Goal: Task Accomplishment & Management: Use online tool/utility

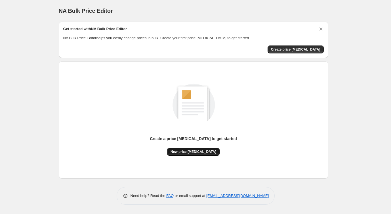
click at [202, 152] on span "New price [MEDICAL_DATA]" at bounding box center [194, 151] width 46 height 5
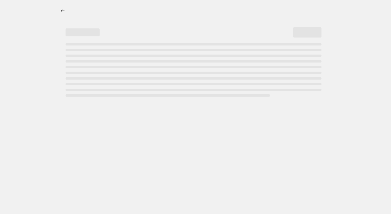
select select "percentage"
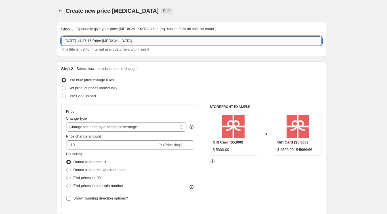
click at [129, 43] on input "2 oct 2025, 14:37:15 Price change job" at bounding box center [191, 40] width 261 height 9
drag, startPoint x: 131, startPoint y: 41, endPoint x: 37, endPoint y: 40, distance: 94.8
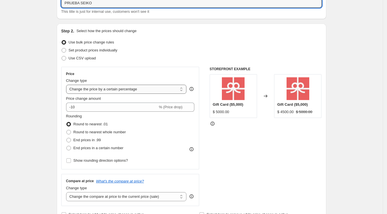
type input "PRUEBA SEIKO"
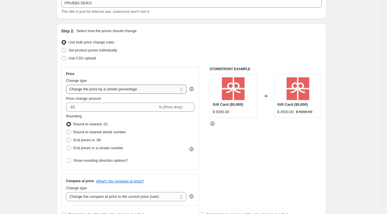
click at [130, 90] on select "Change the price to a certain amount Change the price by a certain amount Chang…" at bounding box center [126, 89] width 121 height 9
click at [68, 85] on select "Change the price to a certain amount Change the price by a certain amount Chang…" at bounding box center [126, 89] width 121 height 9
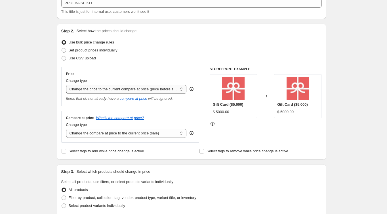
click at [146, 87] on select "Change the price to a certain amount Change the price by a certain amount Chang…" at bounding box center [126, 89] width 121 height 9
click at [68, 85] on select "Change the price to a certain amount Change the price by a certain amount Chang…" at bounding box center [126, 89] width 121 height 9
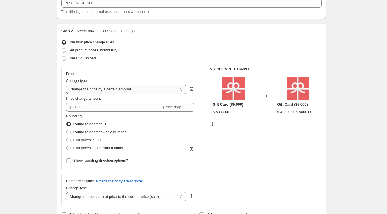
click at [121, 92] on select "Change the price to a certain amount Change the price by a certain amount Chang…" at bounding box center [126, 89] width 121 height 9
select select "percentage"
click at [68, 85] on select "Change the price to a certain amount Change the price by a certain amount Chang…" at bounding box center [126, 89] width 121 height 9
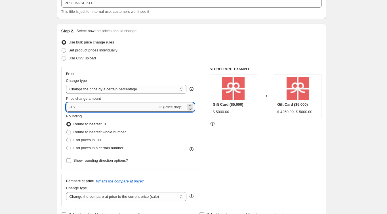
click at [82, 108] on input "-15" at bounding box center [112, 106] width 92 height 9
type input "-1"
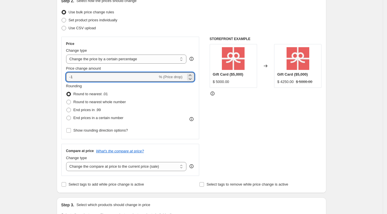
scroll to position [76, 0]
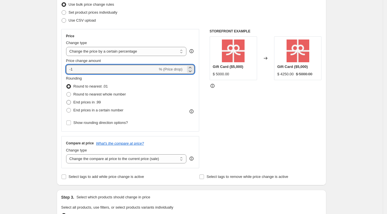
type input "-1"
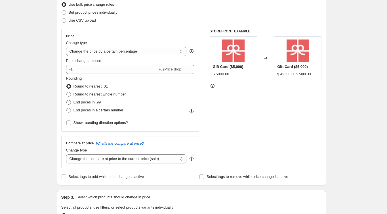
click at [70, 101] on span at bounding box center [68, 102] width 5 height 5
click at [67, 100] on input "End prices in .99" at bounding box center [66, 100] width 0 height 0
radio input "true"
click at [70, 122] on input "Show rounding direction options?" at bounding box center [68, 122] width 5 height 5
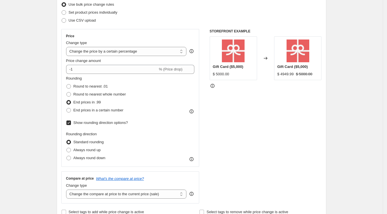
click at [70, 122] on input "Show rounding direction options?" at bounding box center [68, 122] width 5 height 5
checkbox input "false"
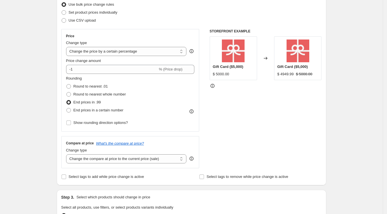
scroll to position [114, 0]
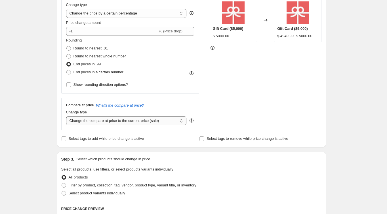
click at [109, 123] on select "Change the compare at price to the current price (sale) Change the compare at p…" at bounding box center [126, 120] width 121 height 9
click at [68, 116] on select "Change the compare at price to the current price (sale) Change the compare at p…" at bounding box center [126, 120] width 121 height 9
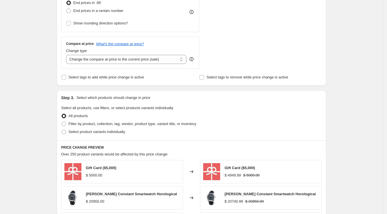
scroll to position [189, 0]
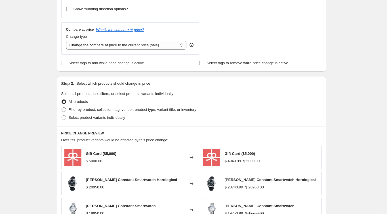
click at [65, 110] on span at bounding box center [64, 109] width 5 height 5
click at [62, 108] on input "Filter by product, collection, tag, vendor, product type, variant title, or inv…" at bounding box center [62, 107] width 0 height 0
radio input "true"
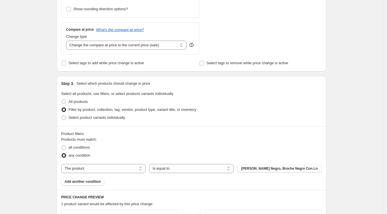
scroll to position [265, 0]
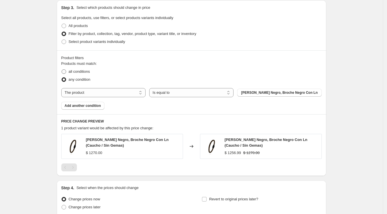
click at [66, 71] on span at bounding box center [64, 71] width 5 height 5
click at [62, 70] on input "all conditions" at bounding box center [62, 69] width 0 height 0
radio input "true"
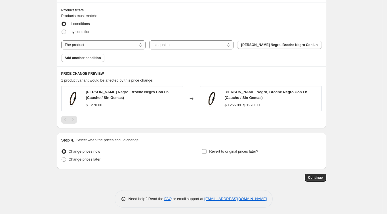
scroll to position [314, 0]
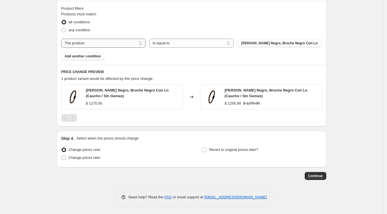
click at [120, 45] on select "The product The product's collection The product's tag The product's vendor The…" at bounding box center [103, 43] width 84 height 9
select select "collection"
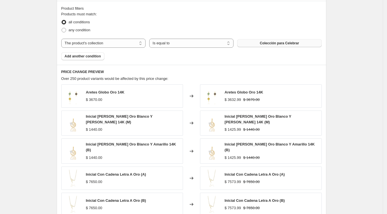
click at [282, 44] on span "Colección para Celebrar" at bounding box center [279, 43] width 39 height 5
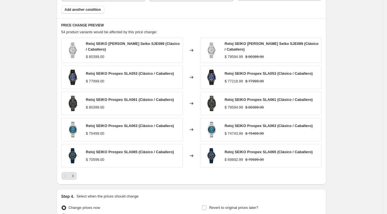
scroll to position [416, 0]
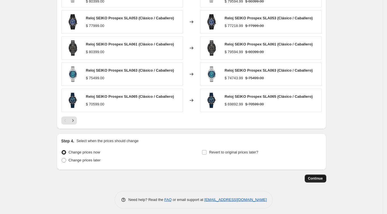
click at [316, 177] on span "Continue" at bounding box center [315, 178] width 15 height 5
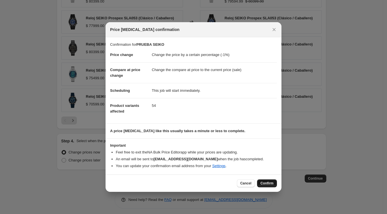
click at [263, 183] on span "Confirm" at bounding box center [267, 183] width 13 height 5
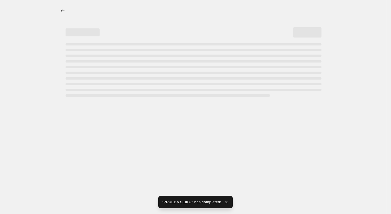
select select "percentage"
select select "collection"
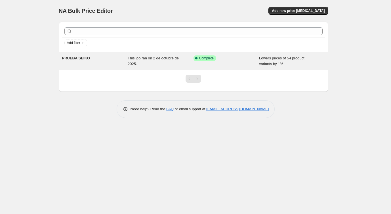
click at [232, 62] on div "Success Complete Complete" at bounding box center [227, 60] width 66 height 11
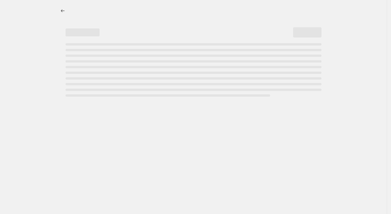
select select "percentage"
select select "collection"
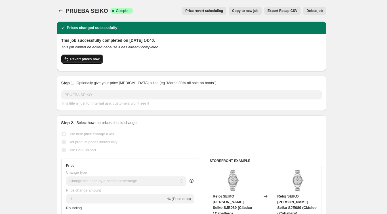
click at [80, 58] on span "Revert prices now" at bounding box center [84, 59] width 29 height 5
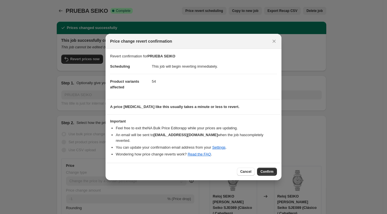
click at [268, 167] on div "Cancel Confirm" at bounding box center [194, 171] width 176 height 17
click at [268, 169] on span "Confirm" at bounding box center [267, 171] width 13 height 5
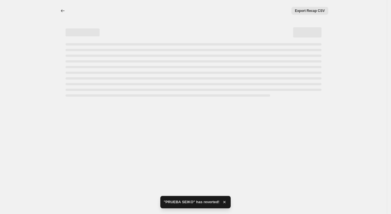
select select "percentage"
select select "collection"
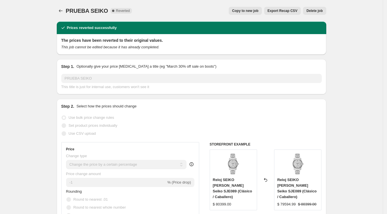
click at [321, 12] on span "Delete job" at bounding box center [315, 11] width 16 height 5
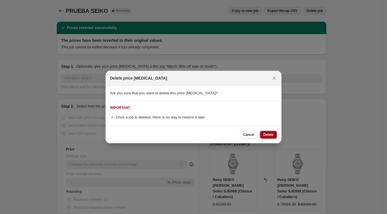
click at [272, 134] on span "Delete" at bounding box center [268, 134] width 10 height 5
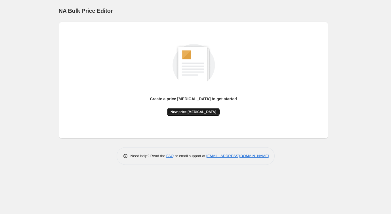
click at [196, 112] on span "New price change job" at bounding box center [194, 112] width 46 height 5
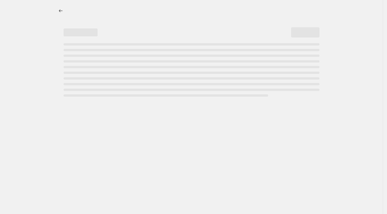
select select "percentage"
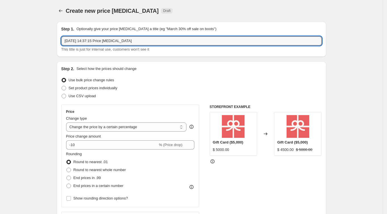
drag, startPoint x: 132, startPoint y: 44, endPoint x: 38, endPoint y: 45, distance: 94.0
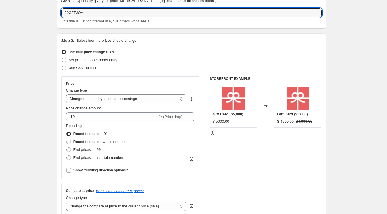
scroll to position [38, 0]
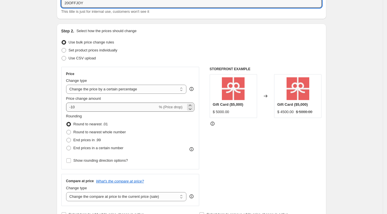
type input "20OFFJOY"
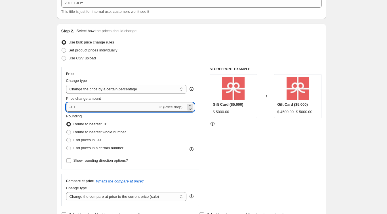
click at [93, 106] on input "-10" at bounding box center [112, 106] width 92 height 9
type input "-1"
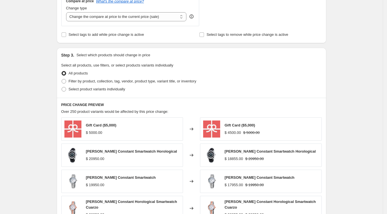
scroll to position [227, 0]
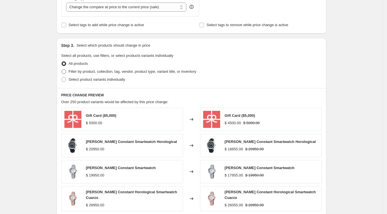
type input "-20"
click at [72, 72] on span "Filter by product, collection, tag, vendor, product type, variant title, or inv…" at bounding box center [133, 71] width 128 height 4
click at [62, 70] on input "Filter by product, collection, tag, vendor, product type, variant title, or inv…" at bounding box center [62, 69] width 0 height 0
radio input "true"
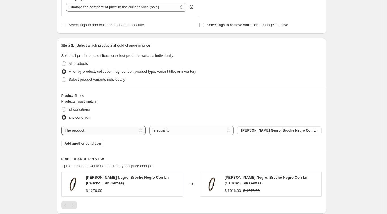
click at [113, 129] on select "The product The product's collection The product's tag The product's vendor The…" at bounding box center [103, 130] width 84 height 9
select select "vendor"
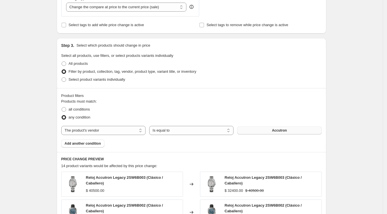
click at [258, 132] on button "Accutron" at bounding box center [279, 130] width 84 height 8
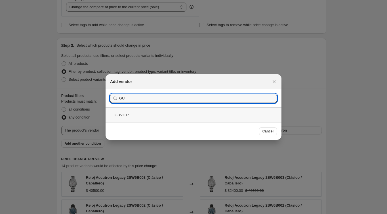
type input "GU"
click at [145, 112] on div "GUVIER" at bounding box center [194, 114] width 176 height 15
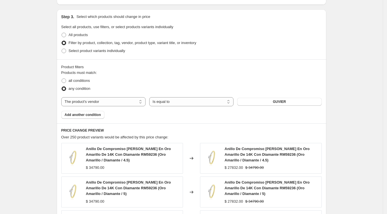
scroll to position [265, 0]
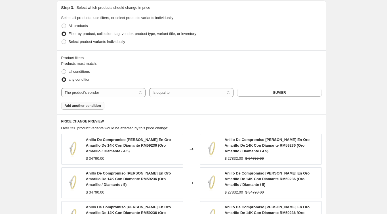
click at [93, 106] on span "Add another condition" at bounding box center [83, 105] width 36 height 5
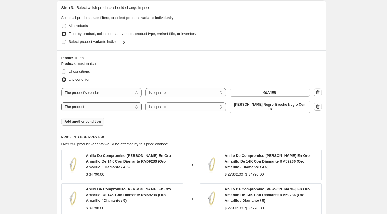
click at [93, 106] on select "The product The product's collection The product's tag The product's vendor The…" at bounding box center [101, 106] width 81 height 9
click at [249, 59] on div "Product filters" at bounding box center [191, 58] width 261 height 6
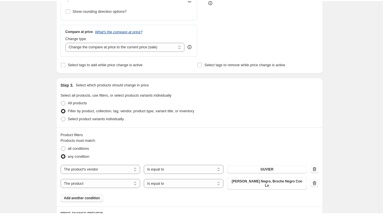
scroll to position [126, 0]
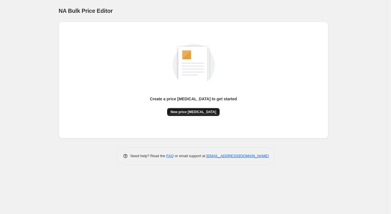
click at [188, 113] on span "New price [MEDICAL_DATA]" at bounding box center [194, 112] width 46 height 5
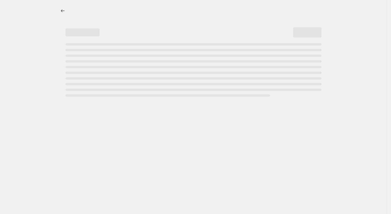
select select "percentage"
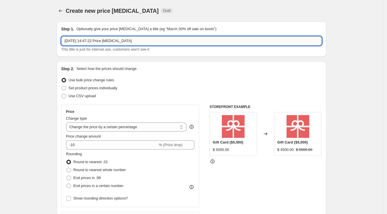
click at [93, 39] on input "2 oct 2025, 14:47:22 Price change job" at bounding box center [191, 40] width 261 height 9
drag, startPoint x: 136, startPoint y: 41, endPoint x: 48, endPoint y: 43, distance: 88.3
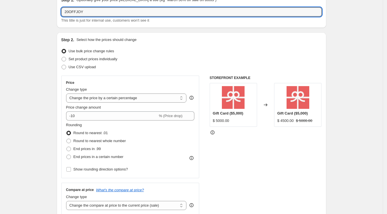
scroll to position [38, 0]
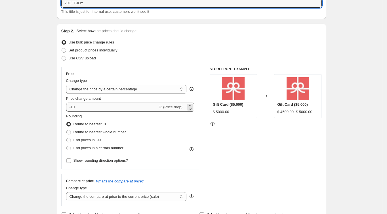
type input "20OFFJOY"
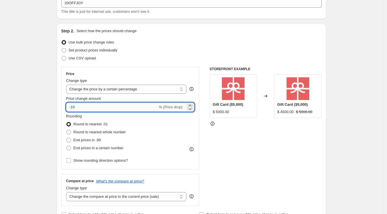
click at [82, 106] on input "-10" at bounding box center [112, 106] width 92 height 9
type input "-1"
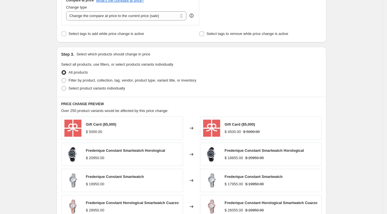
scroll to position [227, 0]
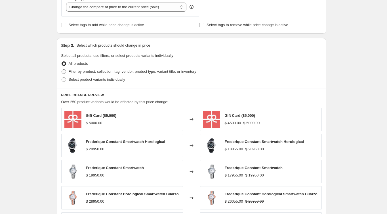
type input "-20"
click at [81, 72] on span "Filter by product, collection, tag, vendor, product type, variant title, or inv…" at bounding box center [133, 71] width 128 height 4
click at [62, 70] on input "Filter by product, collection, tag, vendor, product type, variant title, or inv…" at bounding box center [62, 69] width 0 height 0
radio input "true"
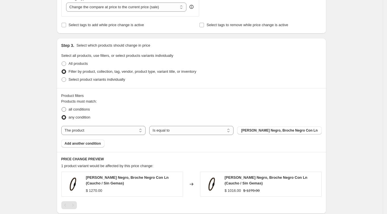
click at [81, 109] on span "all conditions" at bounding box center [79, 109] width 21 height 4
click at [62, 107] on input "all conditions" at bounding box center [62, 107] width 0 height 0
radio input "true"
click at [89, 128] on select "The product The product's collection The product's tag The product's vendor The…" at bounding box center [103, 130] width 84 height 9
select select "collection"
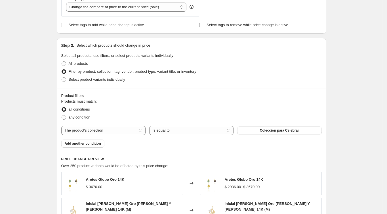
click at [271, 133] on button "Colección para Celebrar" at bounding box center [279, 130] width 84 height 8
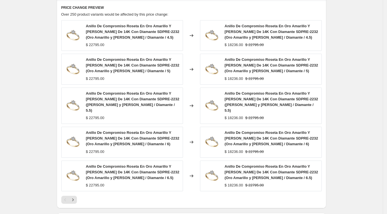
scroll to position [454, 0]
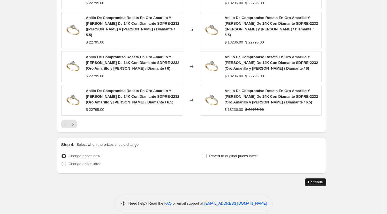
click at [317, 180] on span "Continue" at bounding box center [315, 182] width 15 height 5
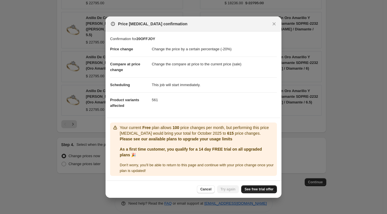
click at [261, 189] on span "See free trial offer" at bounding box center [259, 189] width 29 height 5
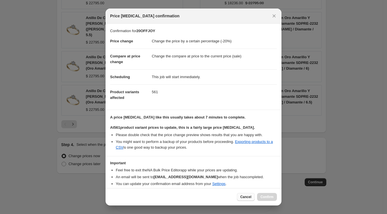
click at [246, 200] on button "Cancel" at bounding box center [246, 197] width 18 height 8
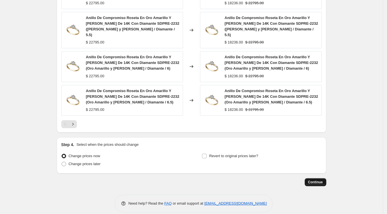
click at [316, 180] on span "Continue" at bounding box center [315, 182] width 15 height 5
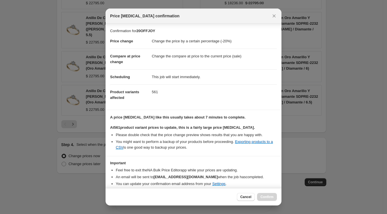
scroll to position [21, 0]
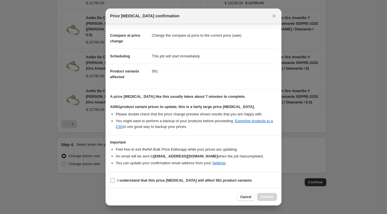
click at [142, 181] on b "I understand that this price change job will affect 561 product variants" at bounding box center [185, 180] width 134 height 4
click at [115, 181] on input "I understand that this price change job will affect 561 product variants" at bounding box center [112, 180] width 5 height 5
checkbox input "true"
click at [269, 198] on span "Confirm" at bounding box center [267, 196] width 13 height 5
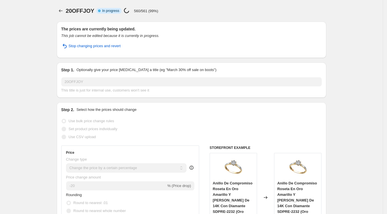
select select "percentage"
select select "collection"
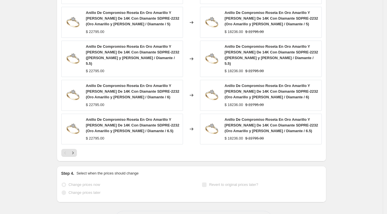
scroll to position [495, 0]
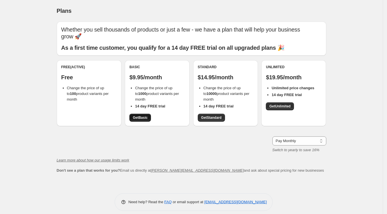
click at [145, 119] on span "Get Basic" at bounding box center [140, 117] width 15 height 5
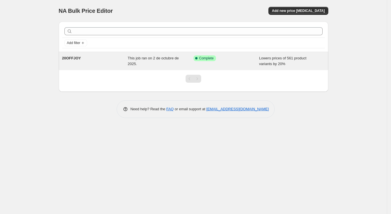
click at [153, 60] on span "This job ran on 2 de octubre de 2025." at bounding box center [153, 61] width 51 height 10
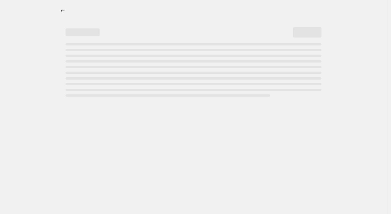
select select "percentage"
select select "collection"
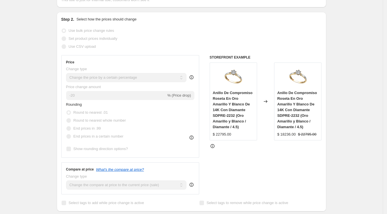
scroll to position [3, 0]
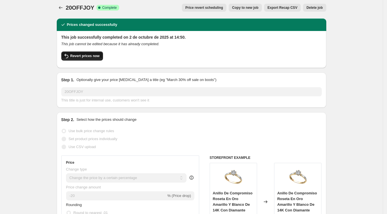
click at [88, 57] on span "Revert prices now" at bounding box center [84, 56] width 29 height 5
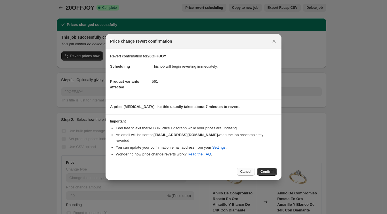
click at [250, 171] on span "Cancel" at bounding box center [245, 171] width 11 height 5
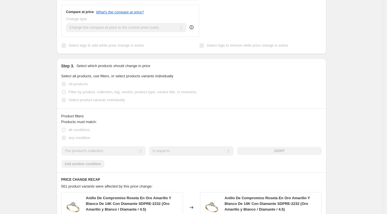
scroll to position [230, 0]
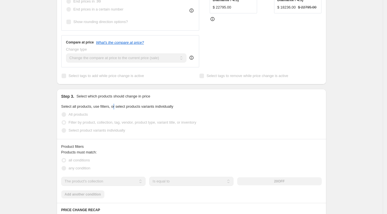
click at [115, 103] on div "Step 3. Select which products should change in price Select all products, use f…" at bounding box center [192, 114] width 270 height 50
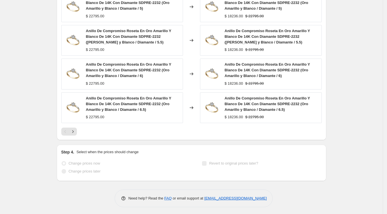
scroll to position [495, 0]
click at [74, 130] on icon "Next" at bounding box center [72, 131] width 1 height 3
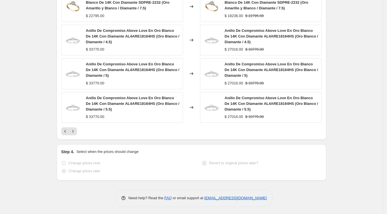
click at [86, 150] on p "Select when the prices should change" at bounding box center [107, 152] width 62 height 6
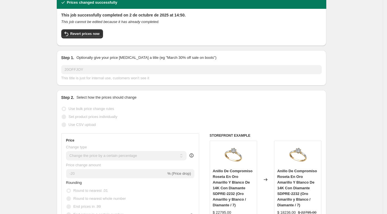
scroll to position [0, 0]
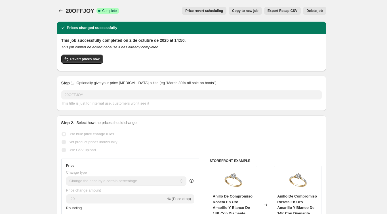
click at [218, 12] on span "Price revert scheduling" at bounding box center [204, 11] width 38 height 5
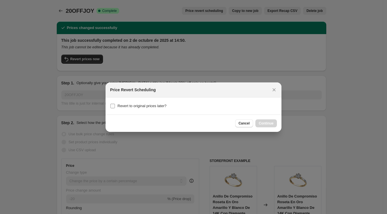
click at [138, 104] on span "Revert to original prices later?" at bounding box center [142, 106] width 49 height 4
click at [115, 104] on input "Revert to original prices later?" at bounding box center [112, 106] width 5 height 5
checkbox input "true"
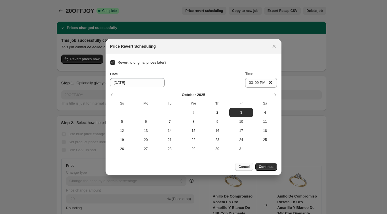
click at [242, 166] on span "Cancel" at bounding box center [244, 166] width 11 height 5
checkbox input "false"
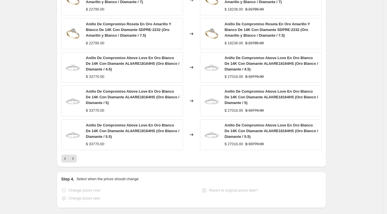
scroll to position [495, 0]
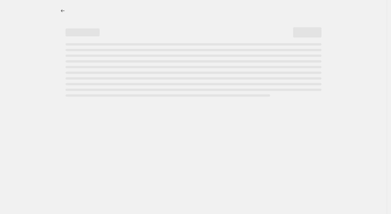
select select "percentage"
select select "collection"
